Goal: Navigation & Orientation: Find specific page/section

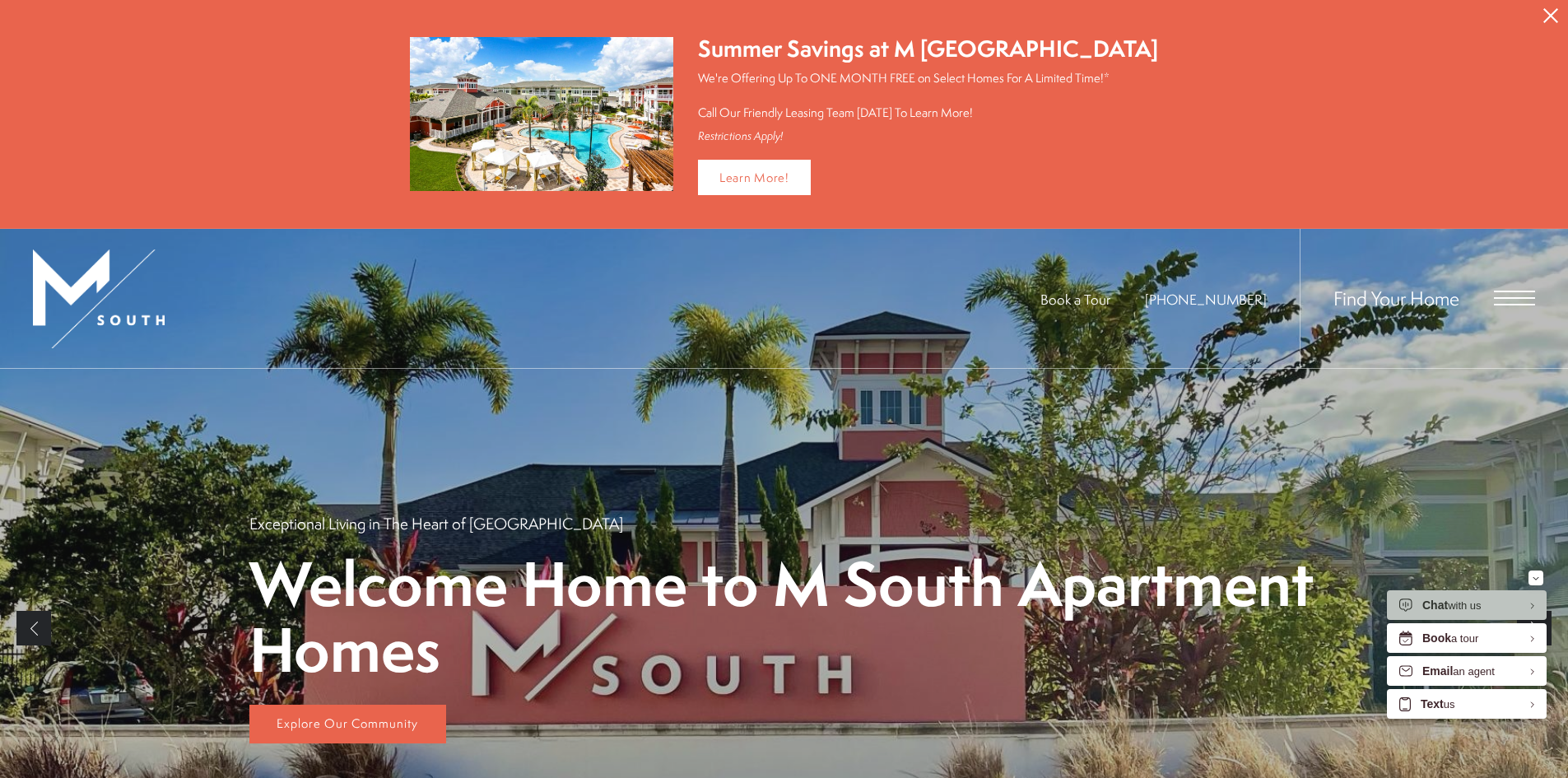
click at [1542, 12] on button "Proceed To Website" at bounding box center [1551, 16] width 35 height 31
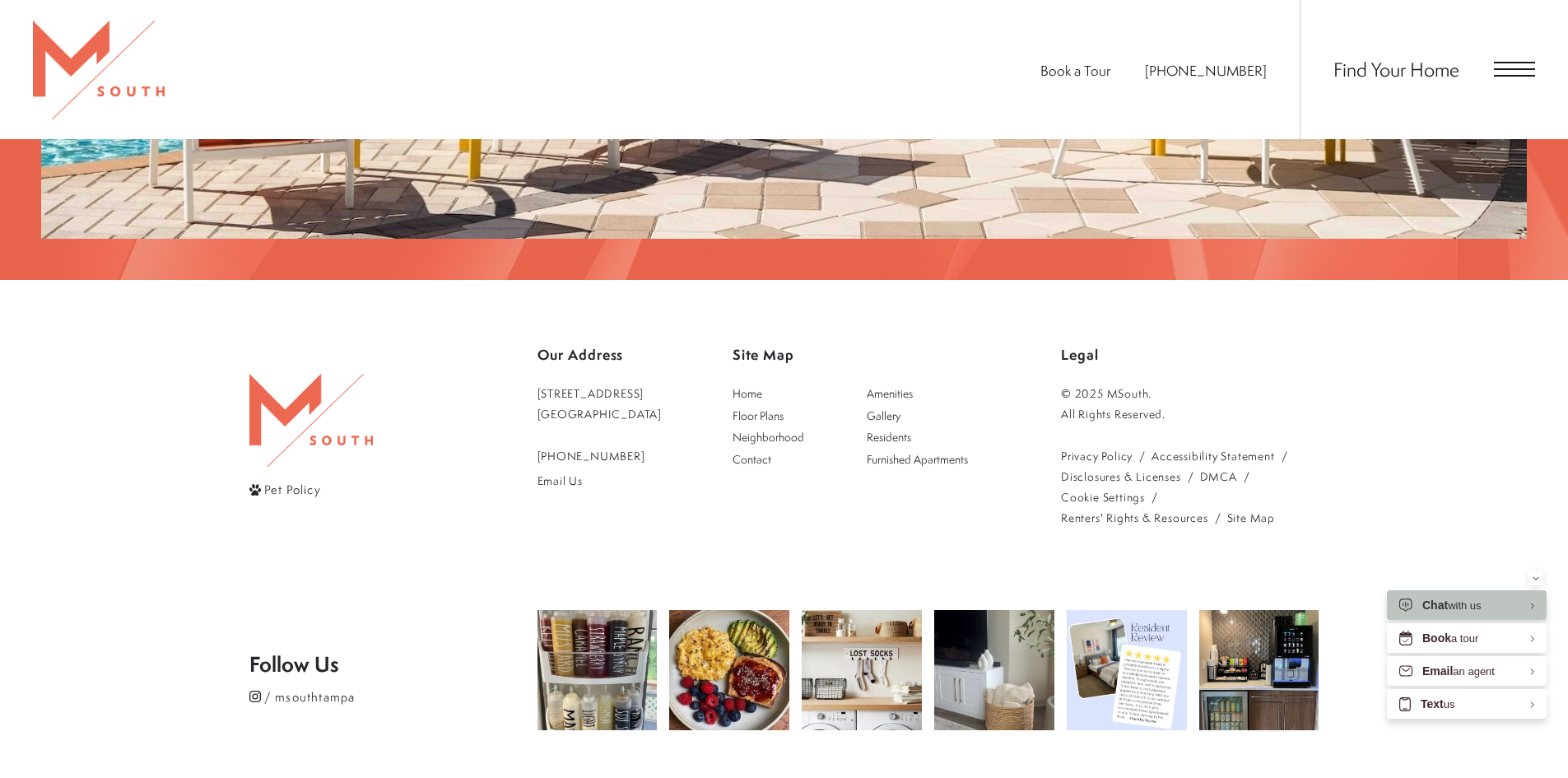
scroll to position [3210, 0]
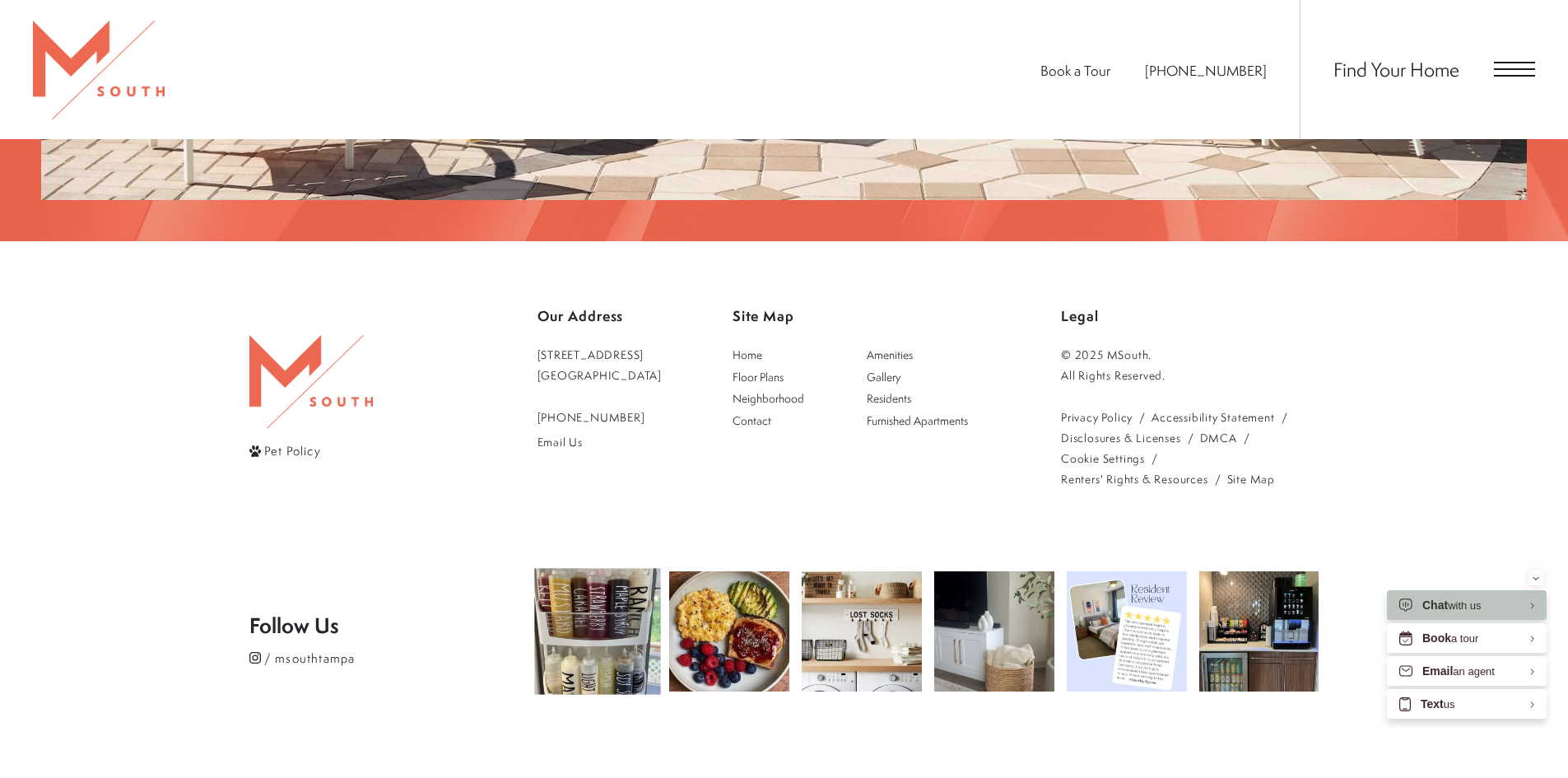
click at [616, 569] on img at bounding box center [597, 632] width 126 height 126
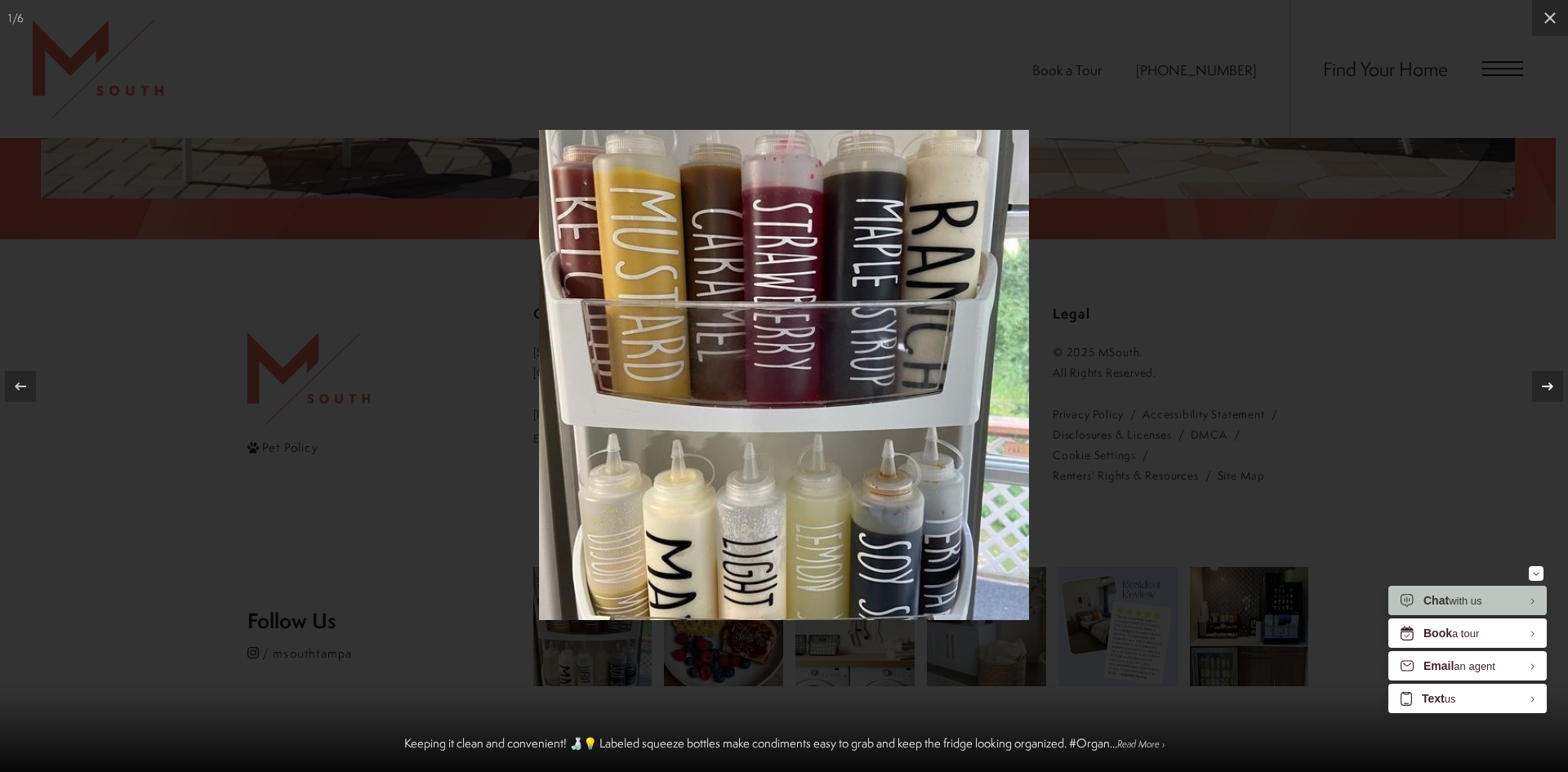
click at [1555, 377] on button at bounding box center [1540, 386] width 57 height 82
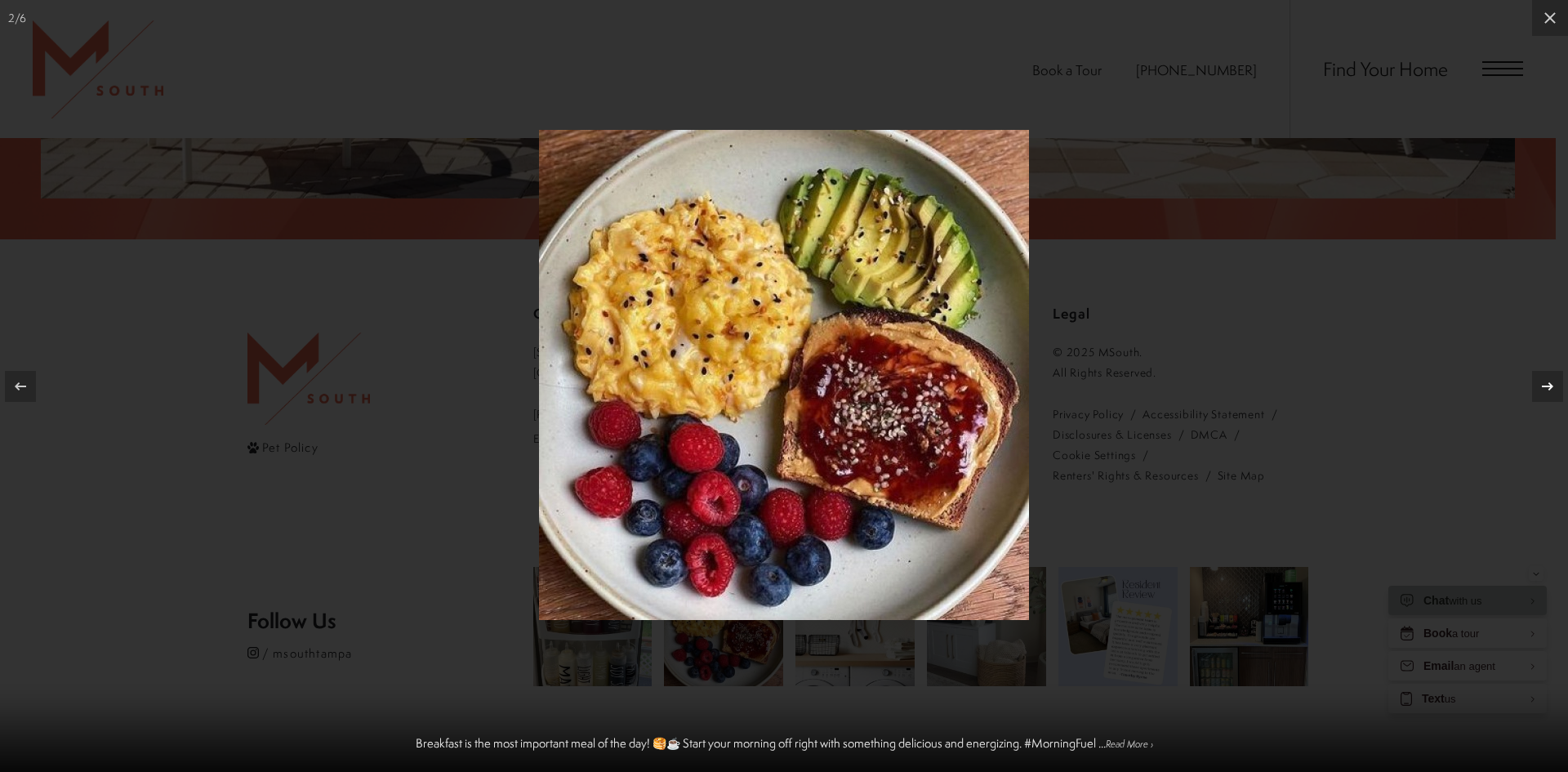
click at [1555, 377] on button at bounding box center [1540, 386] width 57 height 82
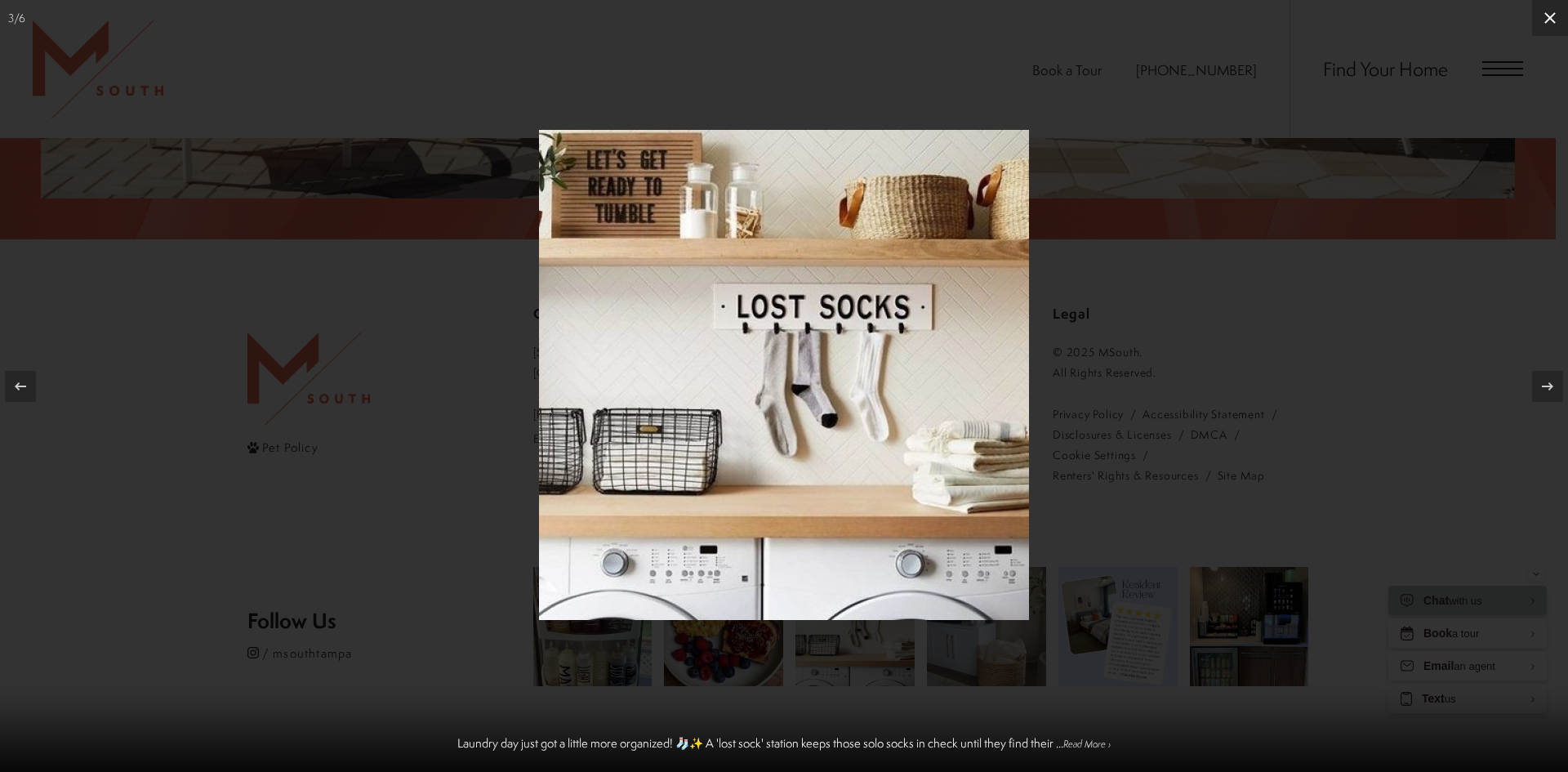
click at [1540, 27] on icon at bounding box center [1550, 18] width 20 height 20
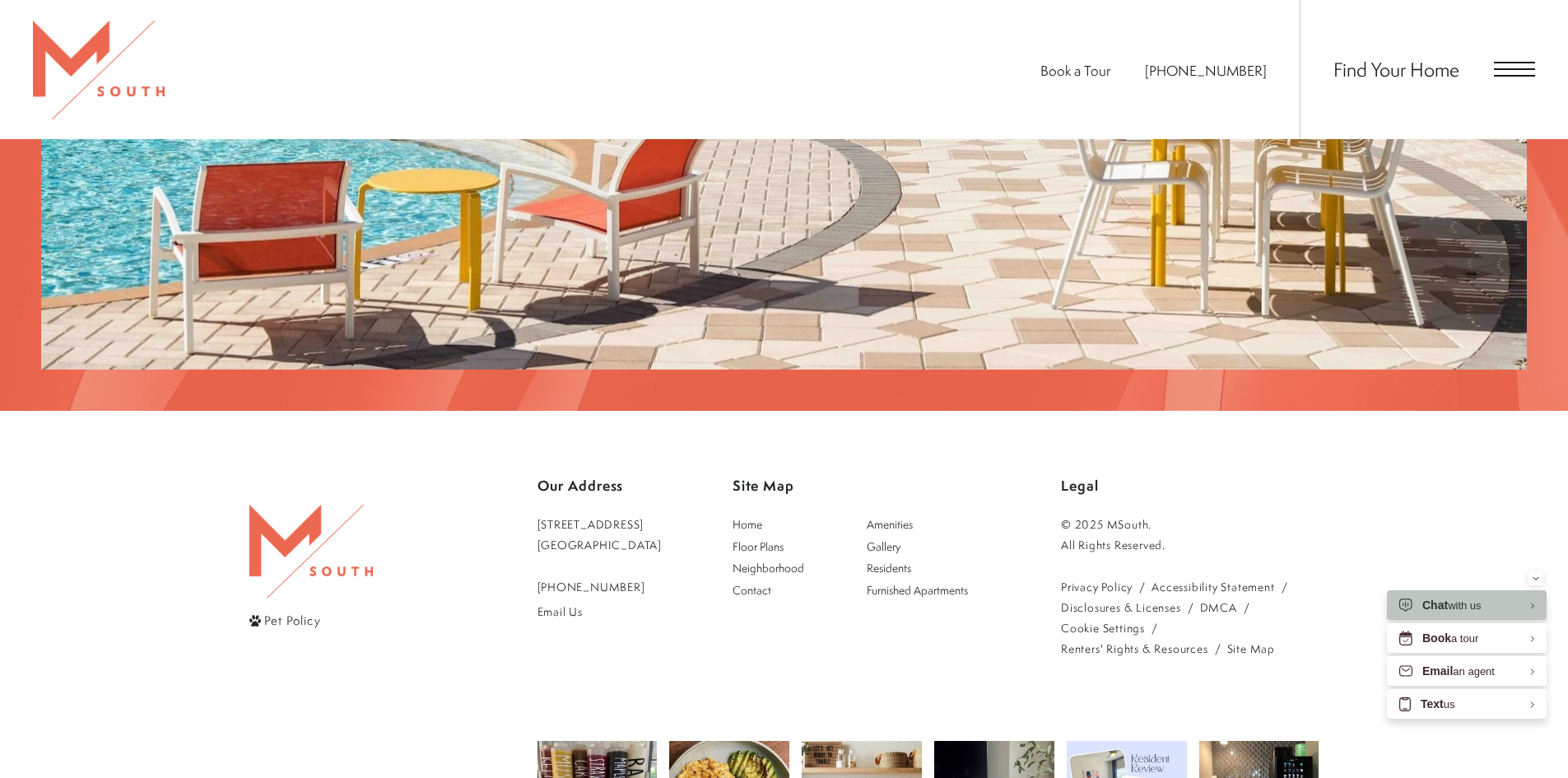
scroll to position [2881, 0]
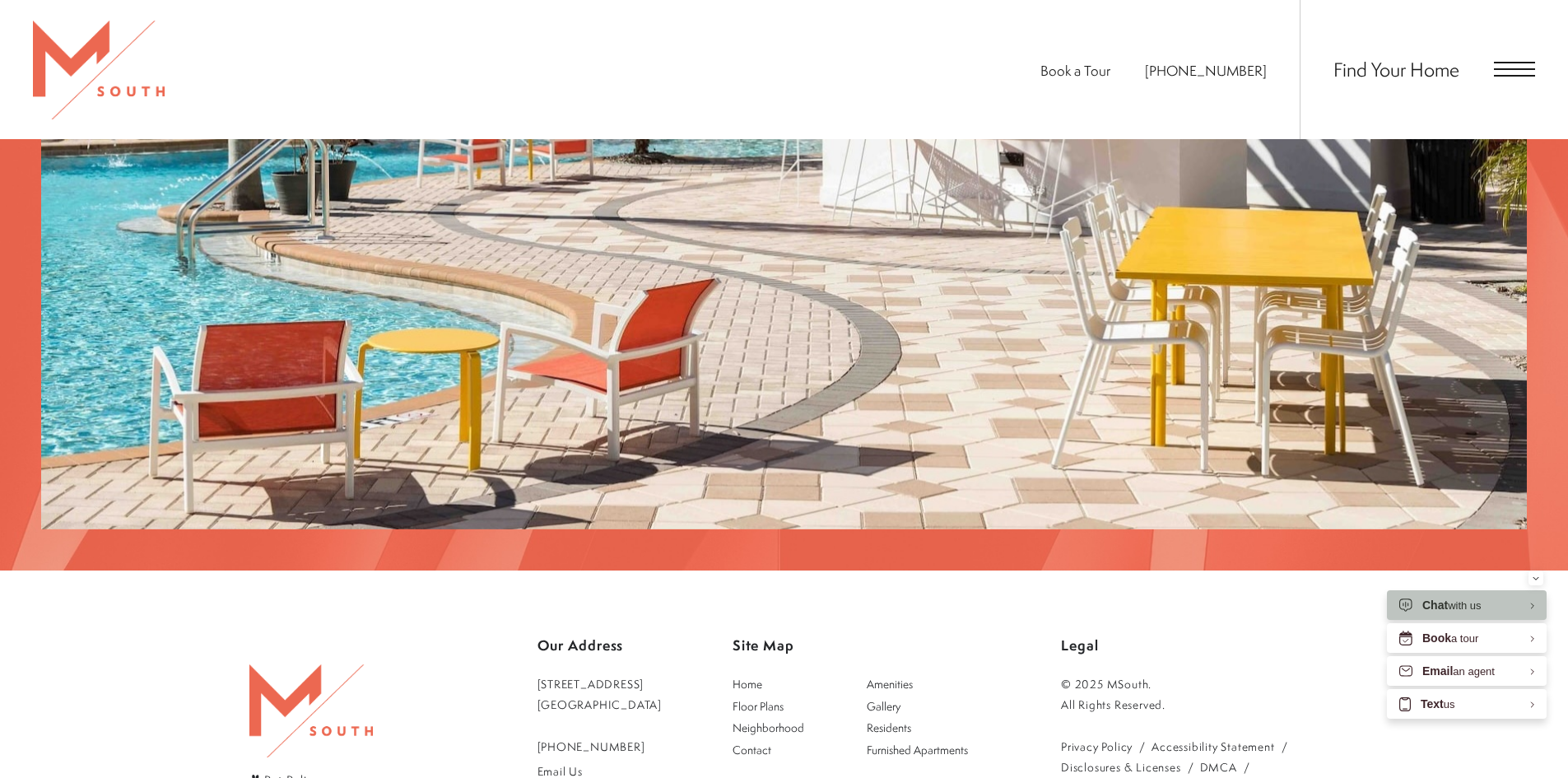
click at [1483, 62] on div "Find Your Home" at bounding box center [1417, 69] width 236 height 139
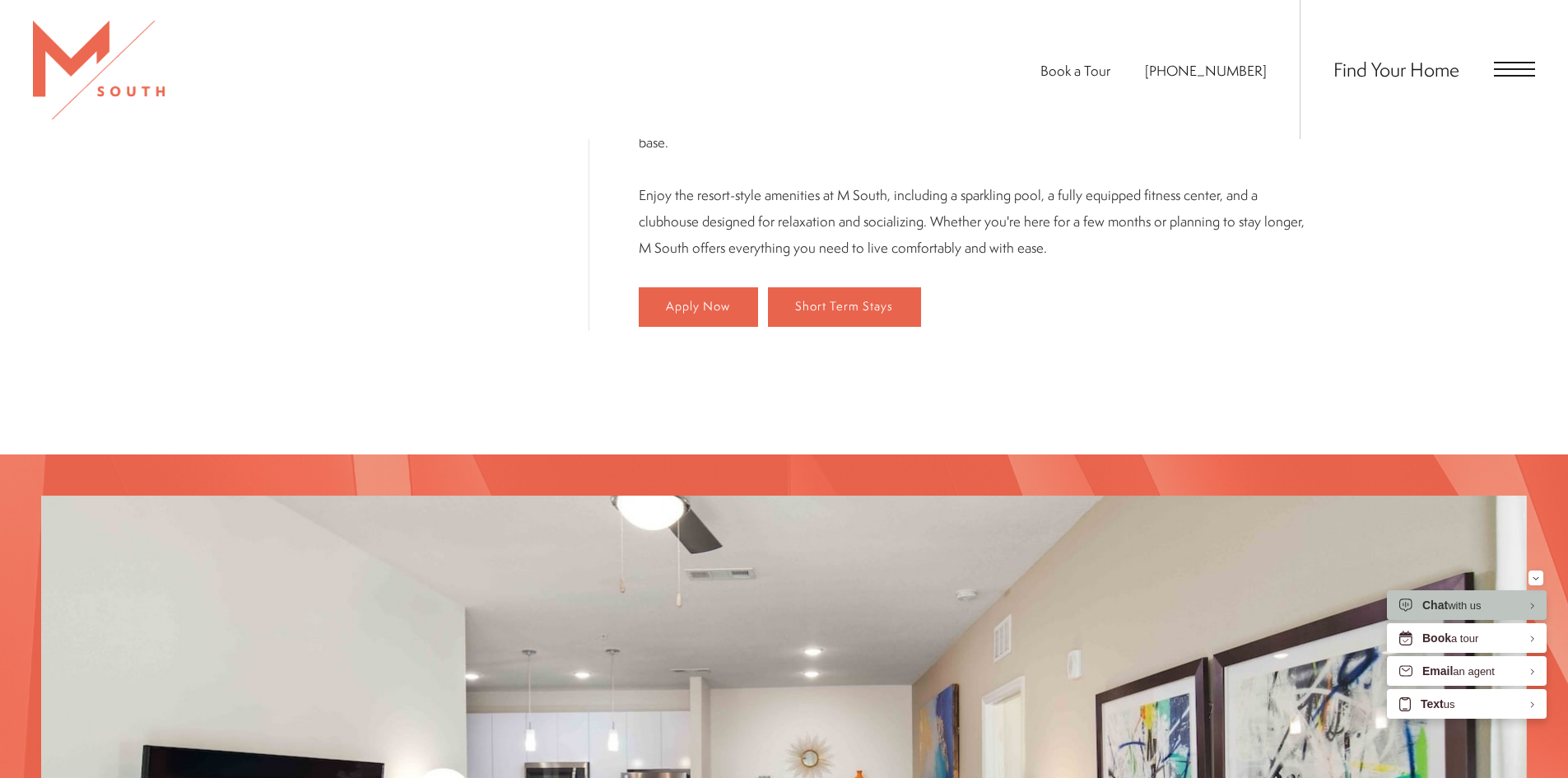
scroll to position [988, 0]
